Goal: Navigation & Orientation: Understand site structure

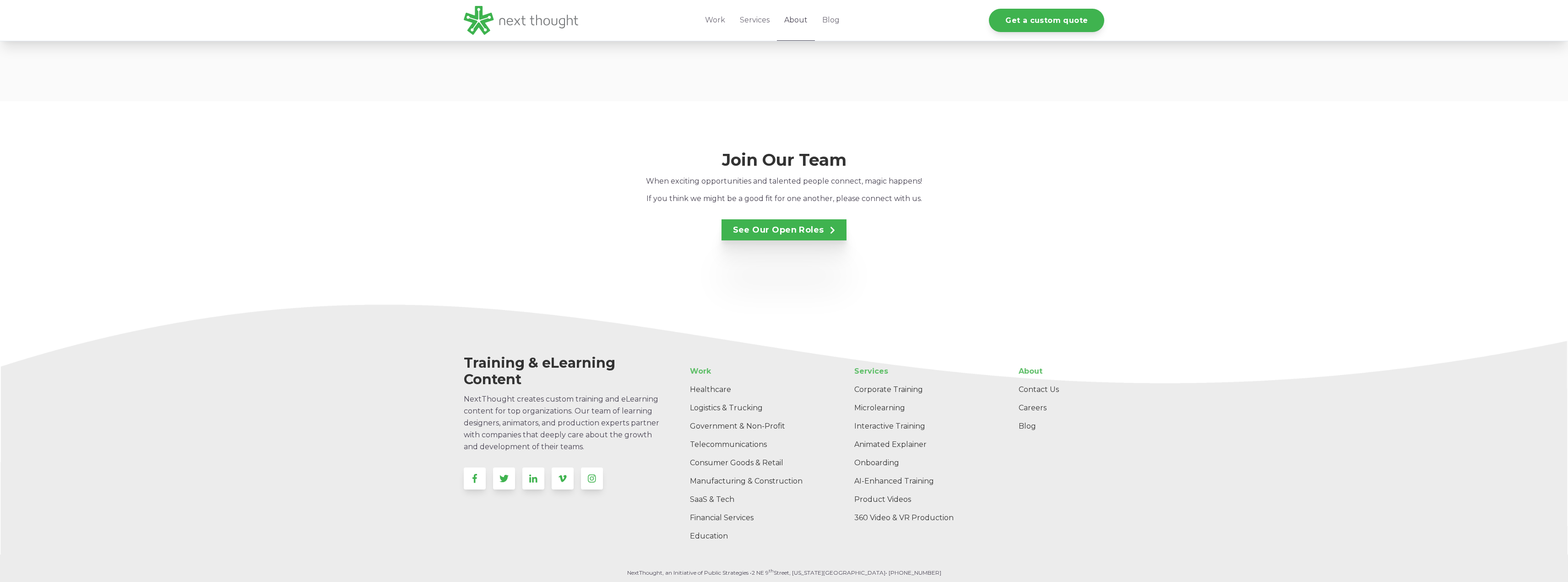
click at [793, 19] on link "About" at bounding box center [796, 20] width 38 height 41
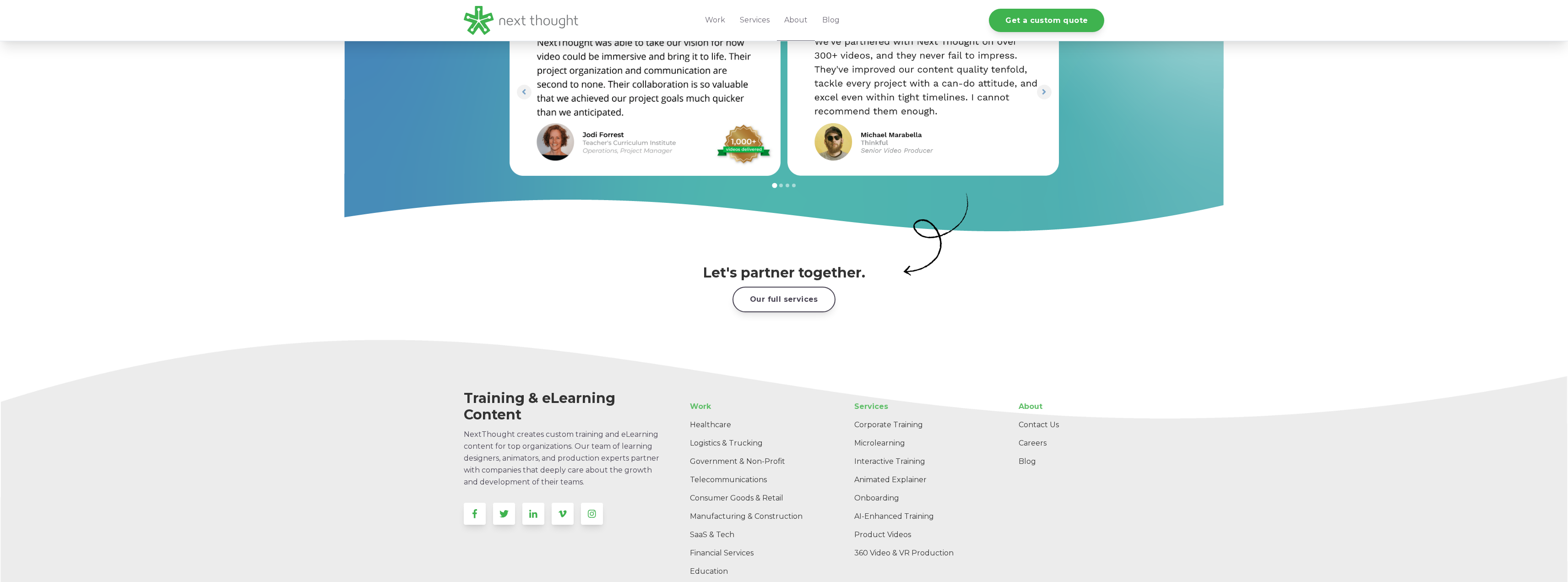
scroll to position [1314, 0]
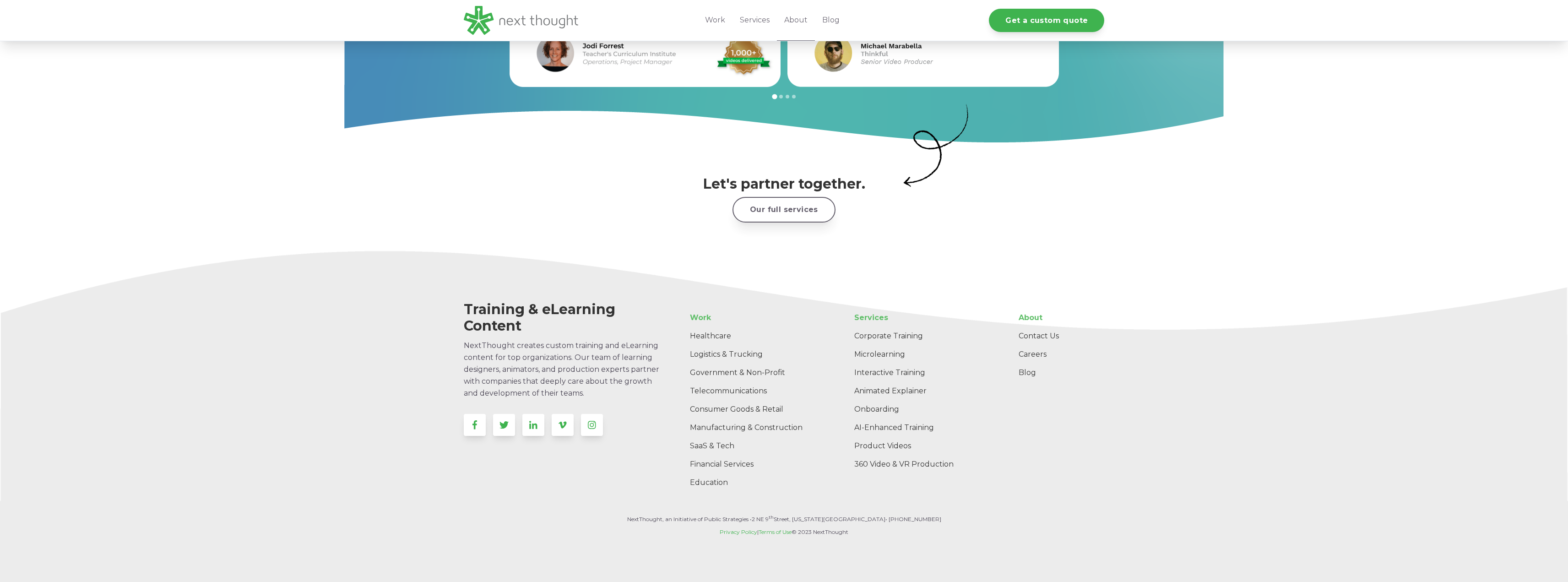
click at [810, 197] on link "Our full services" at bounding box center [783, 209] width 103 height 25
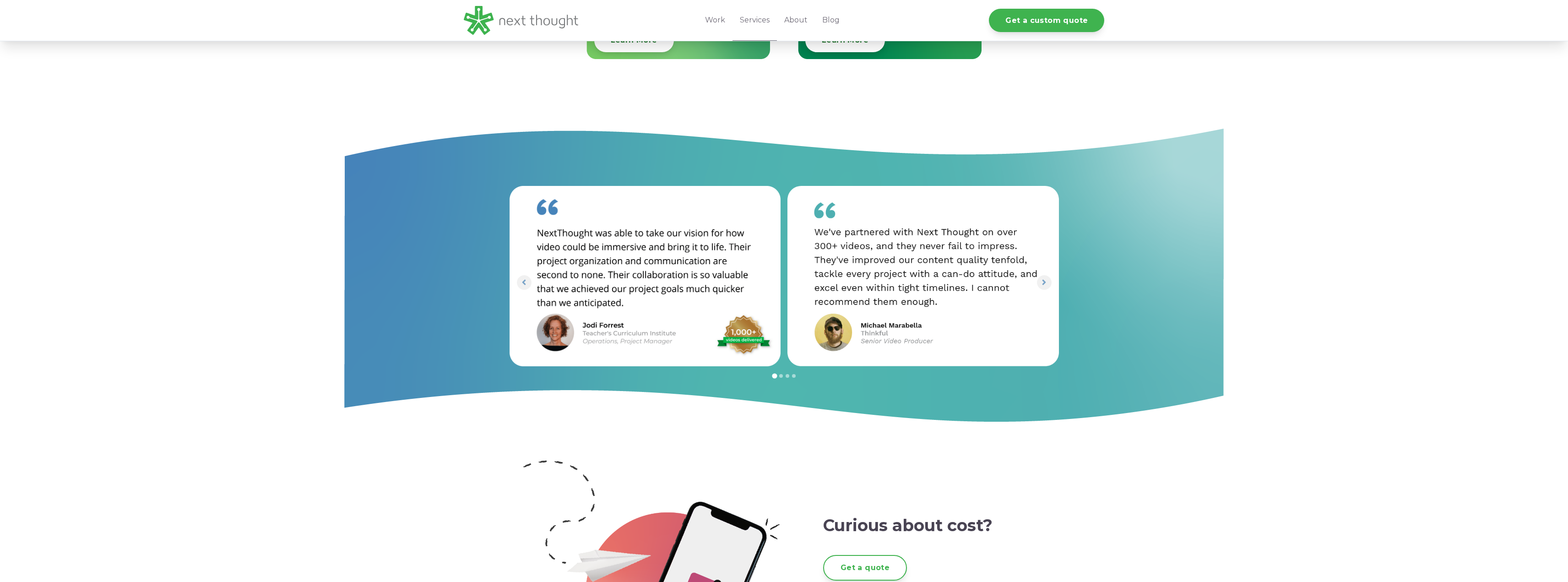
scroll to position [1056, 0]
